Goal: Transaction & Acquisition: Subscribe to service/newsletter

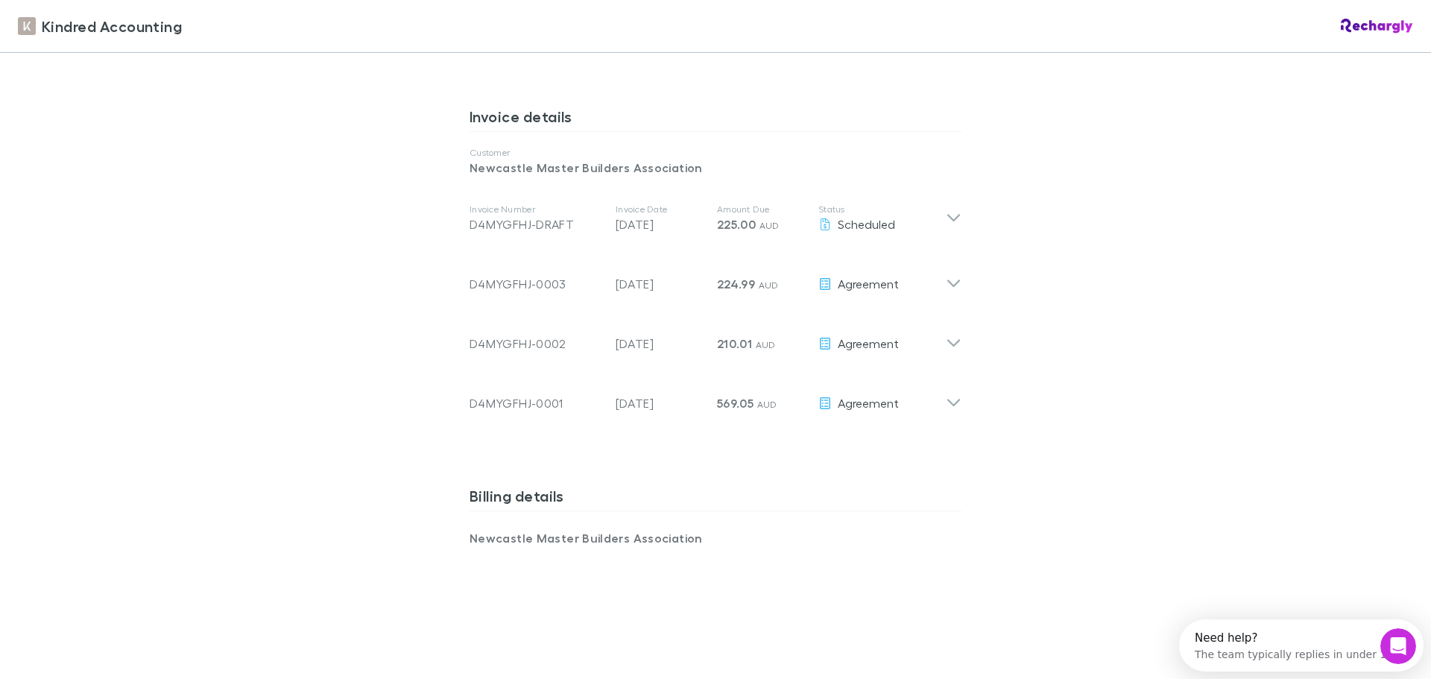
scroll to position [969, 0]
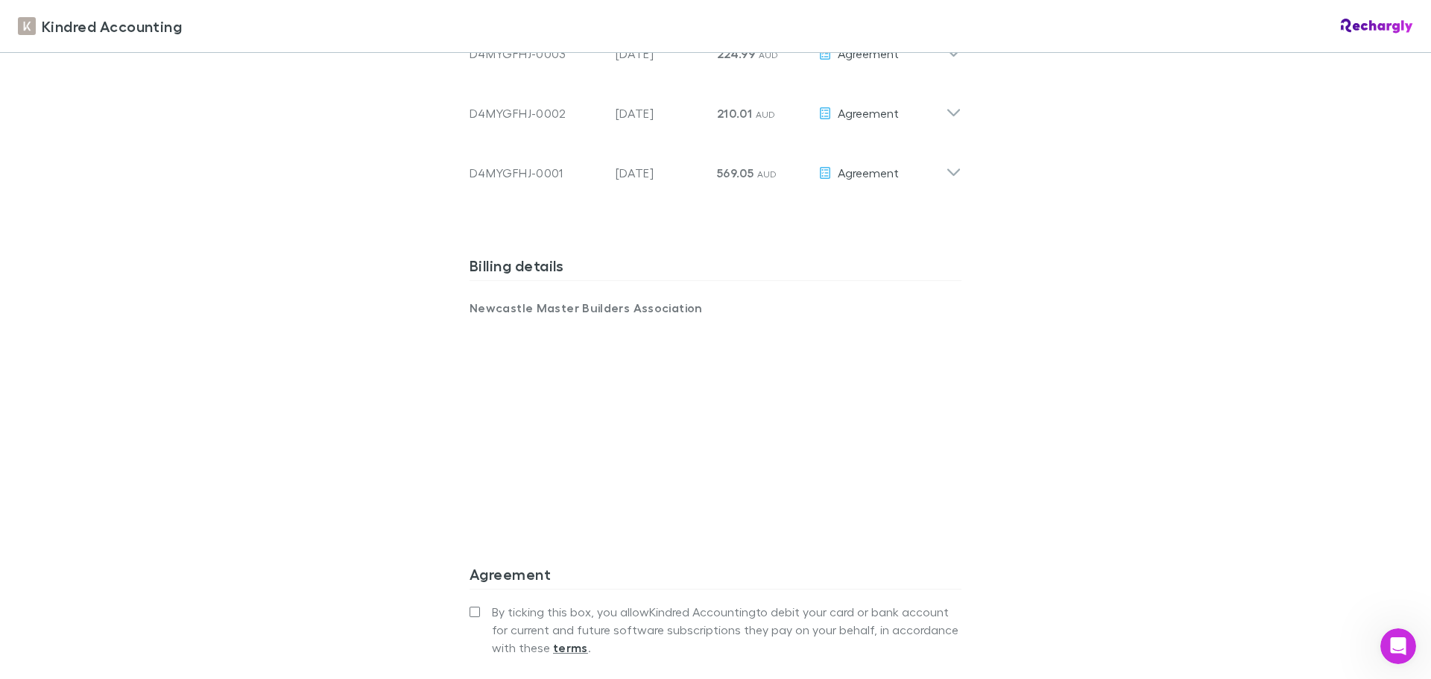
click at [400, 360] on div "Kindred Accounting Kindred Accounting Software subscriptions agreement Kindred …" at bounding box center [715, 339] width 1431 height 679
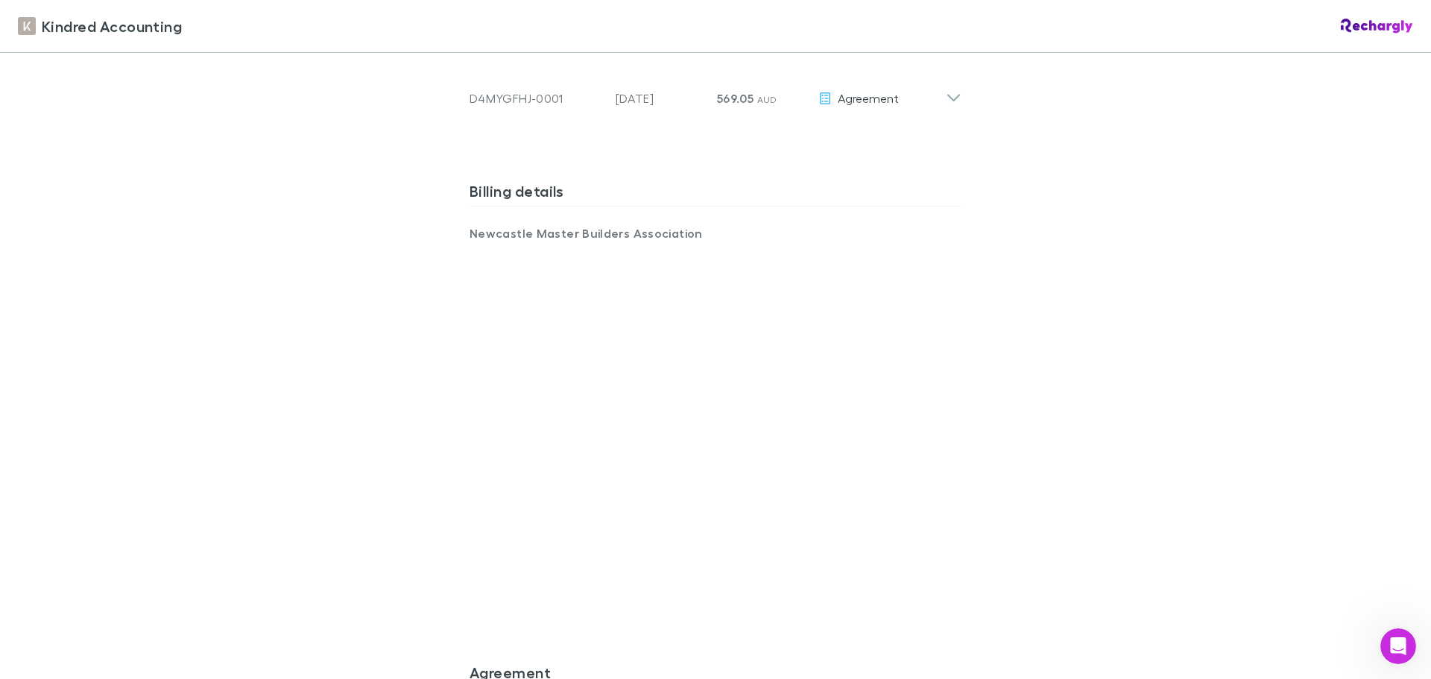
click at [405, 435] on div "Kindred Accounting Kindred Accounting Software subscriptions agreement Kindred …" at bounding box center [715, 339] width 1431 height 679
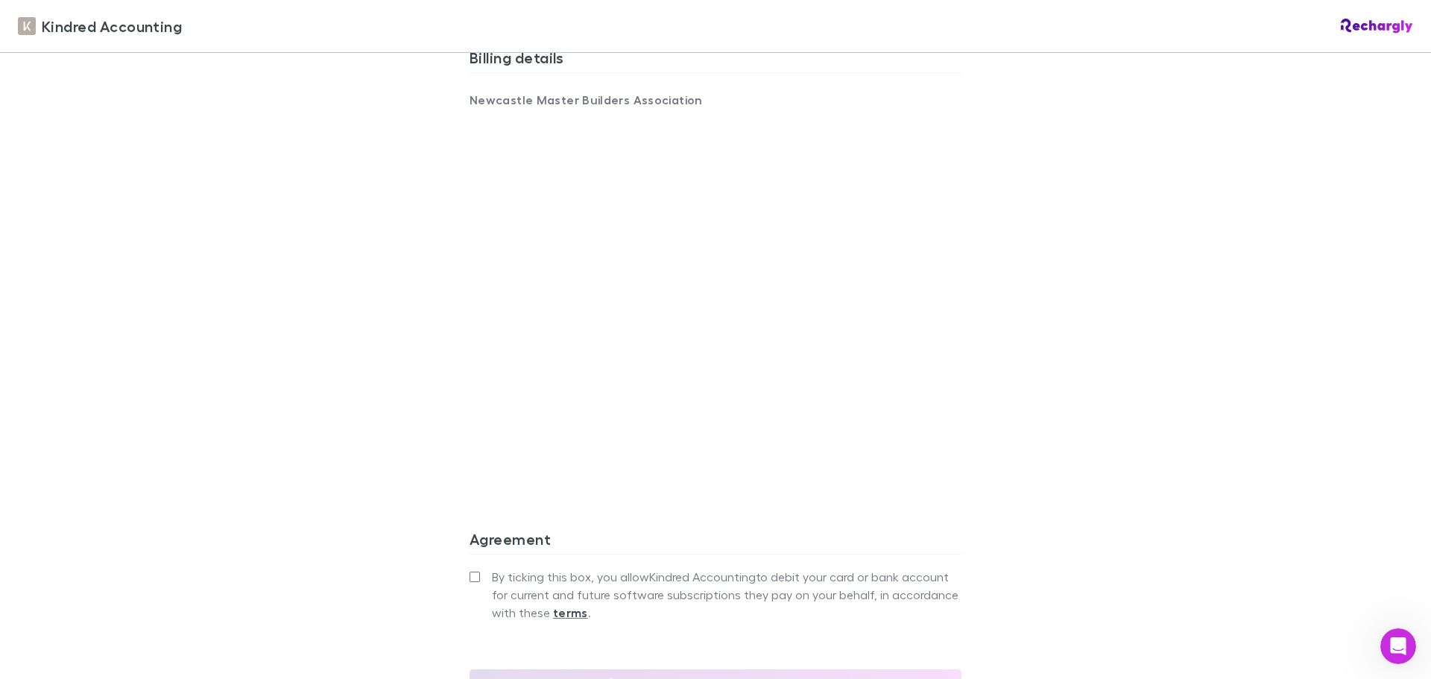
scroll to position [1341, 0]
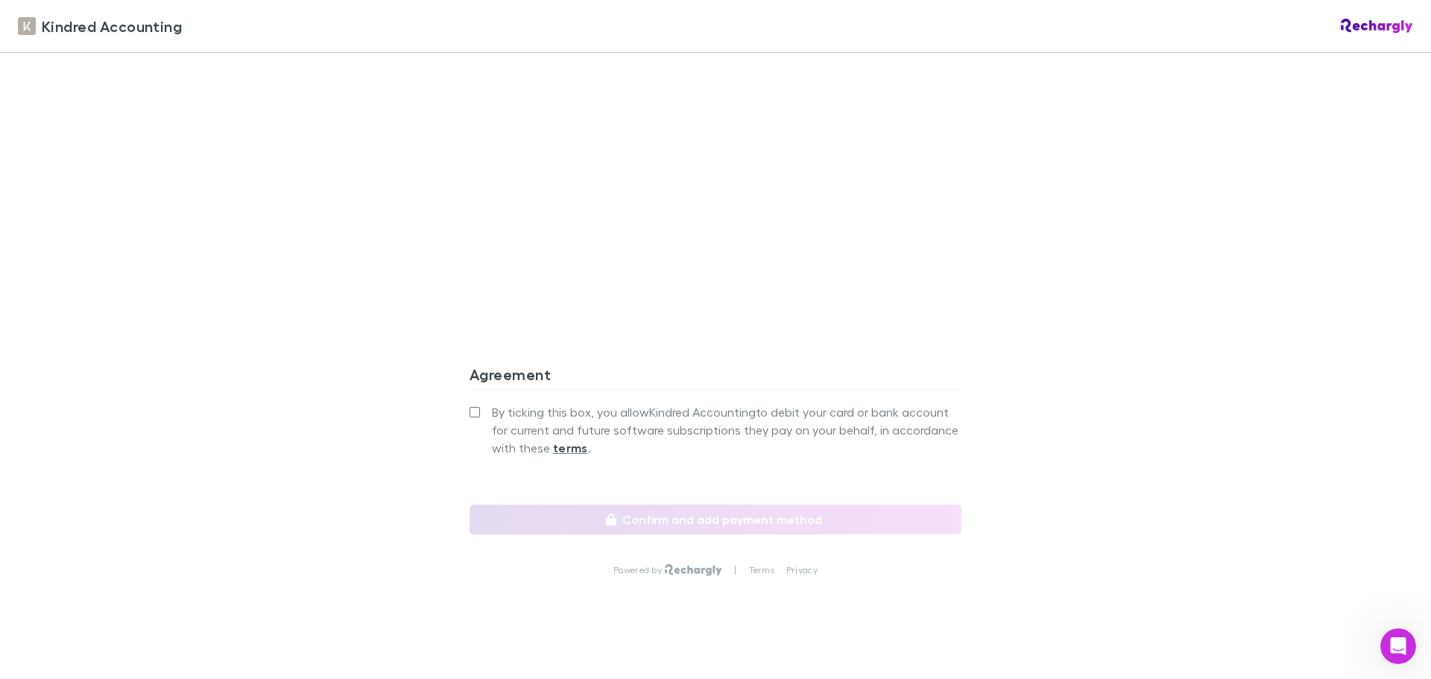
click at [475, 403] on label "By ticking this box, you allow Kindred Accounting to debit your card or bank ac…" at bounding box center [715, 430] width 492 height 54
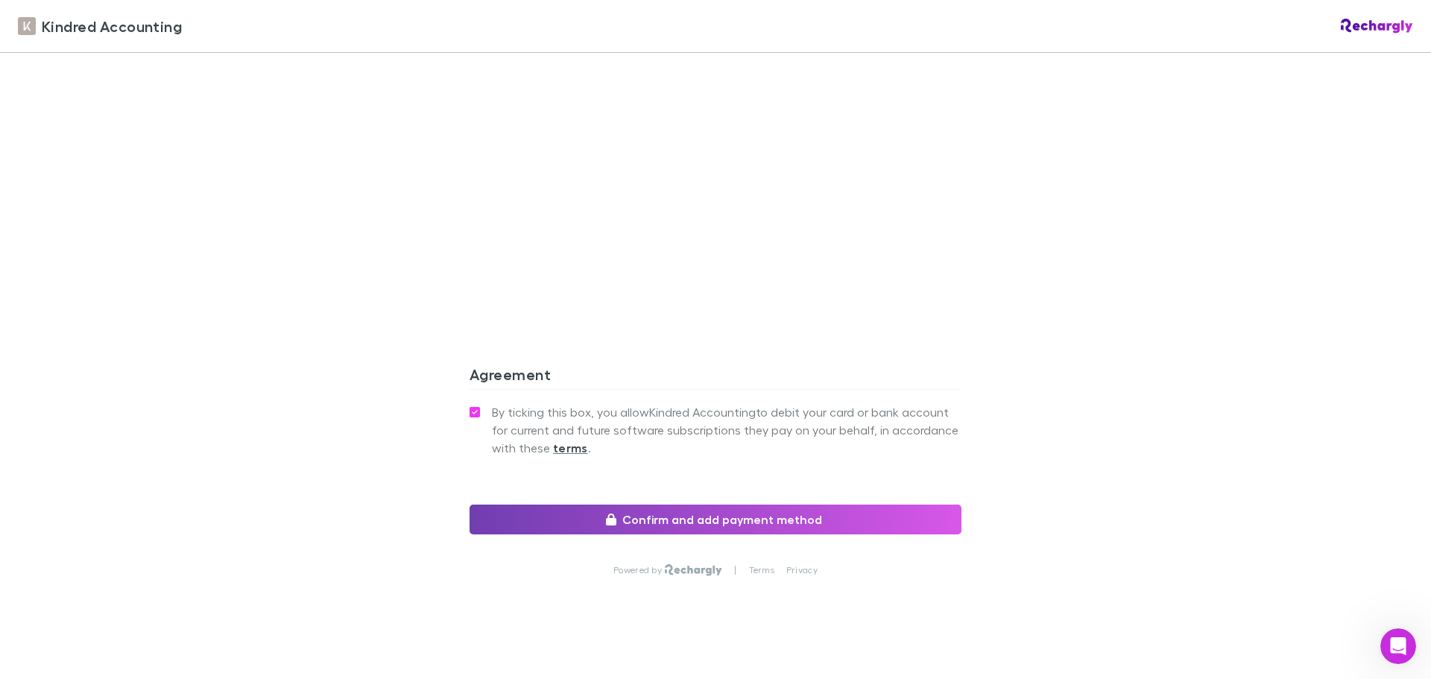
click at [570, 511] on button "Confirm and add payment method" at bounding box center [715, 520] width 492 height 30
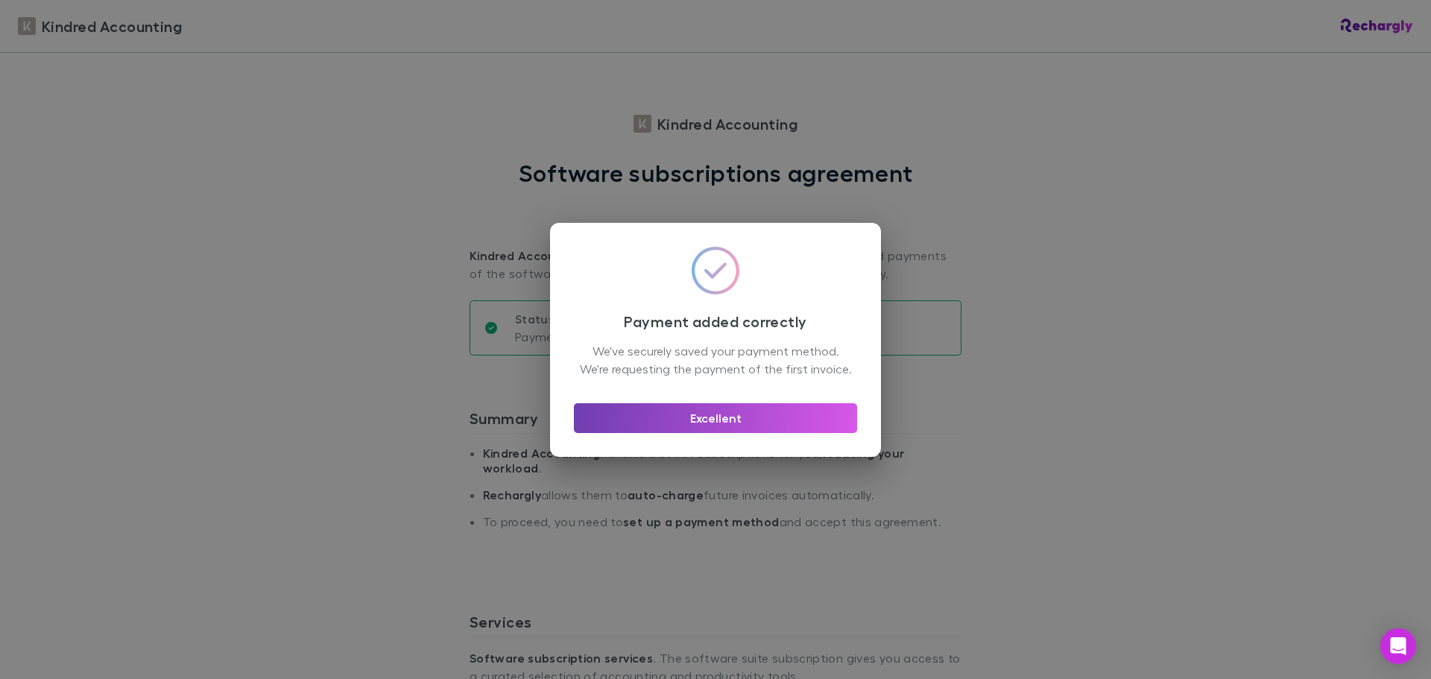
click at [691, 419] on button "Excellent" at bounding box center [715, 418] width 283 height 30
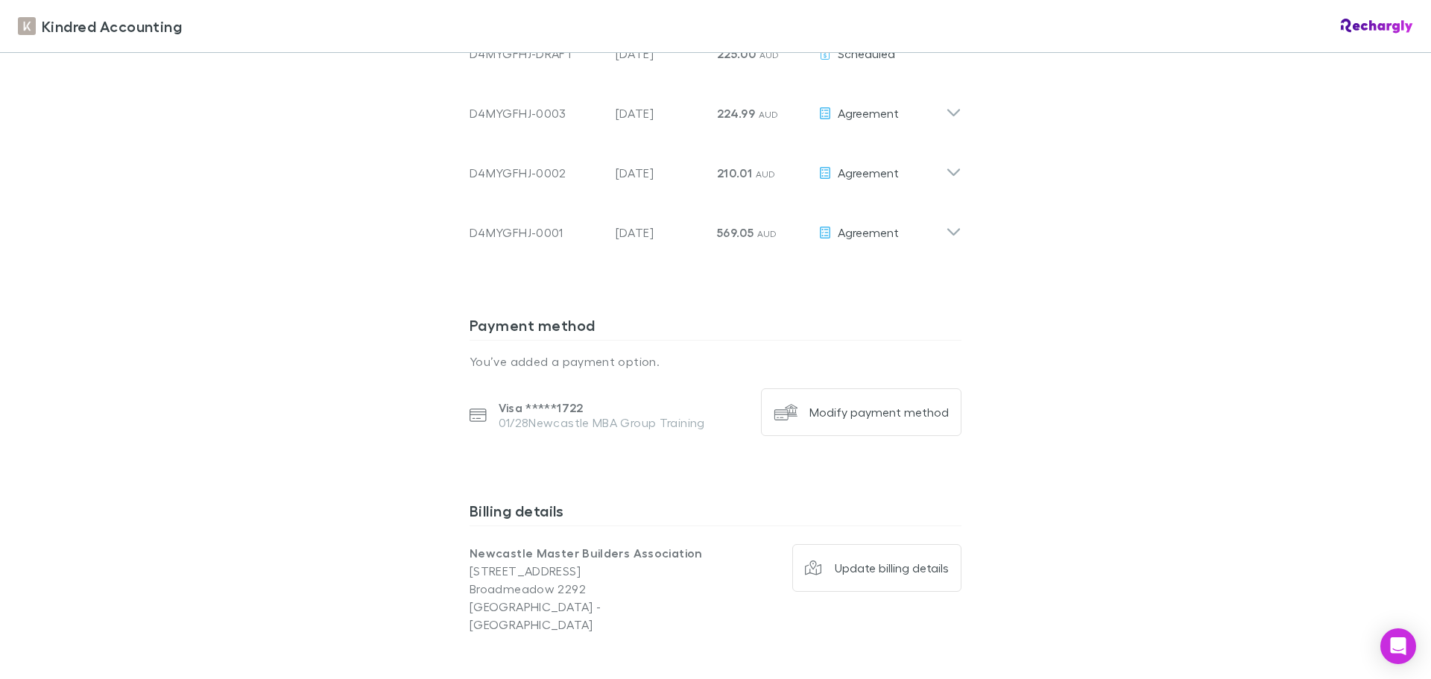
scroll to position [1166, 0]
